Goal: Task Accomplishment & Management: Use online tool/utility

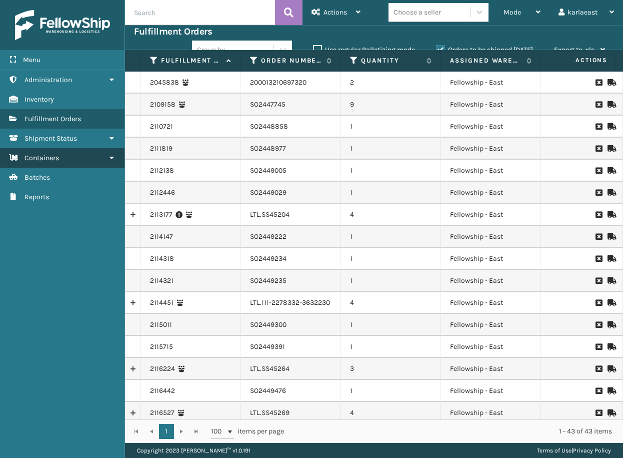
click at [77, 161] on link "Containers" at bounding box center [62, 158] width 125 height 20
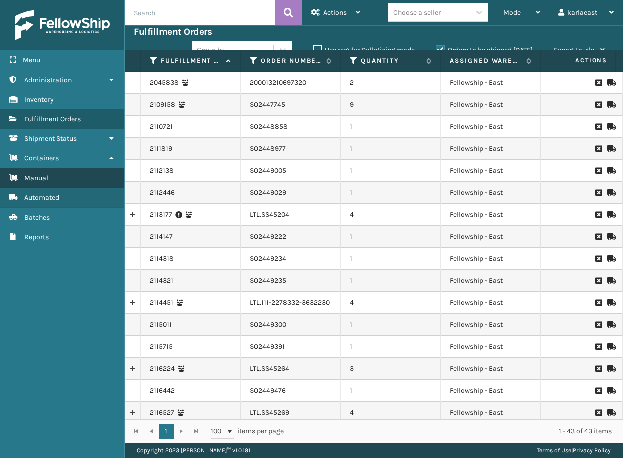
click at [54, 181] on link "Manual" at bounding box center [62, 178] width 125 height 20
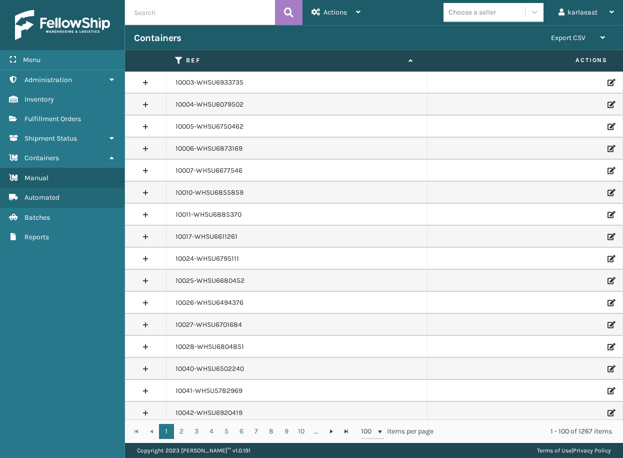
click at [169, 13] on input "text" at bounding box center [200, 12] width 150 height 25
paste input "PO50746"
type input "PO50746"
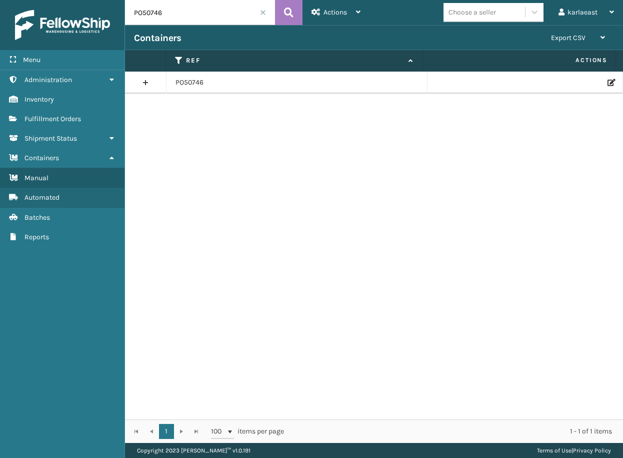
click at [608, 83] on icon at bounding box center [611, 82] width 6 height 7
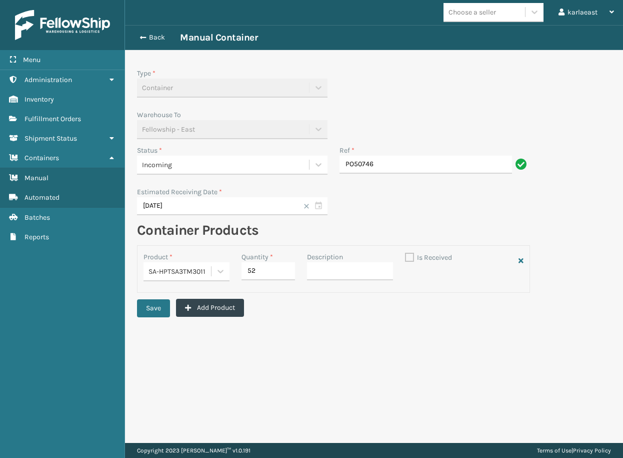
click at [208, 164] on div "Incoming" at bounding box center [223, 165] width 162 height 11
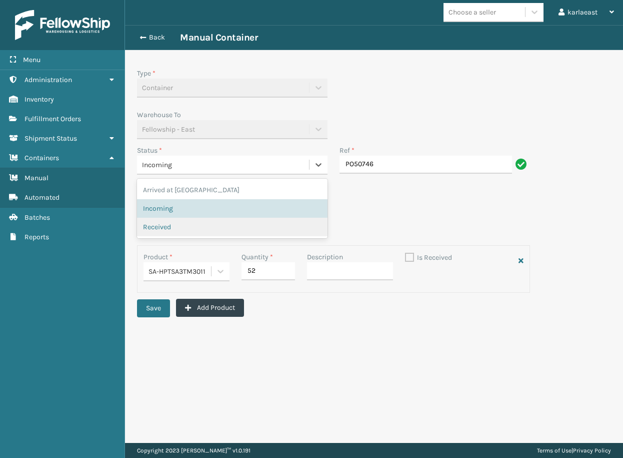
click at [168, 222] on span "Received" at bounding box center [157, 227] width 28 height 11
checkbox input "true"
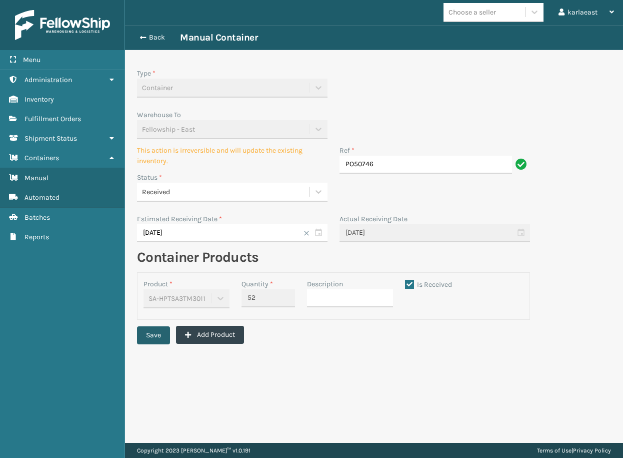
click at [155, 329] on button "Save" at bounding box center [153, 335] width 33 height 18
